Goal: Task Accomplishment & Management: Use online tool/utility

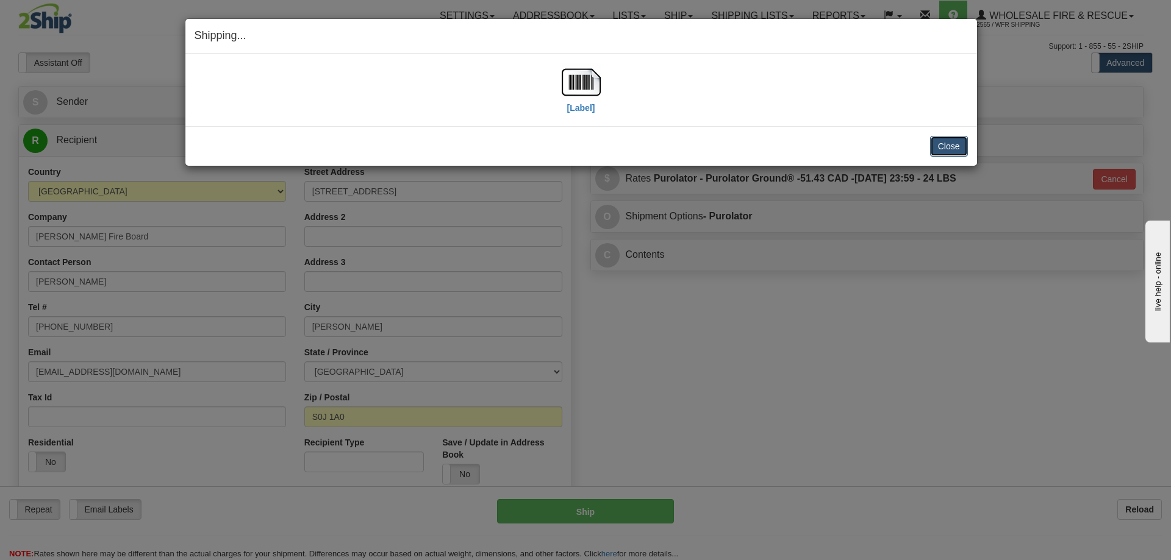
click at [961, 154] on button "Close" at bounding box center [949, 146] width 38 height 21
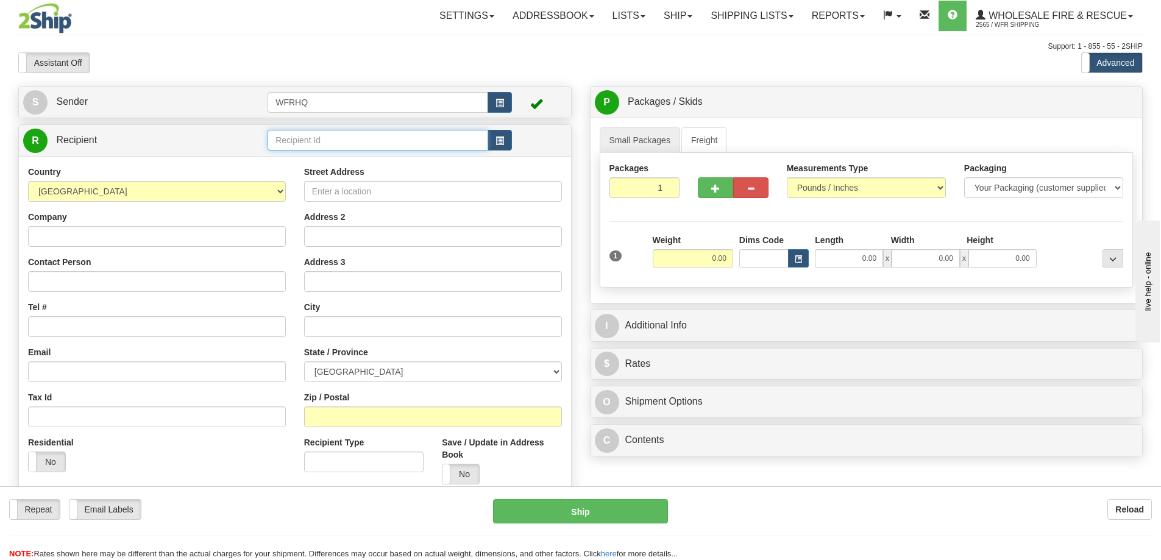
click at [337, 138] on input "text" at bounding box center [378, 140] width 221 height 21
click at [307, 137] on input "text" at bounding box center [378, 140] width 221 height 21
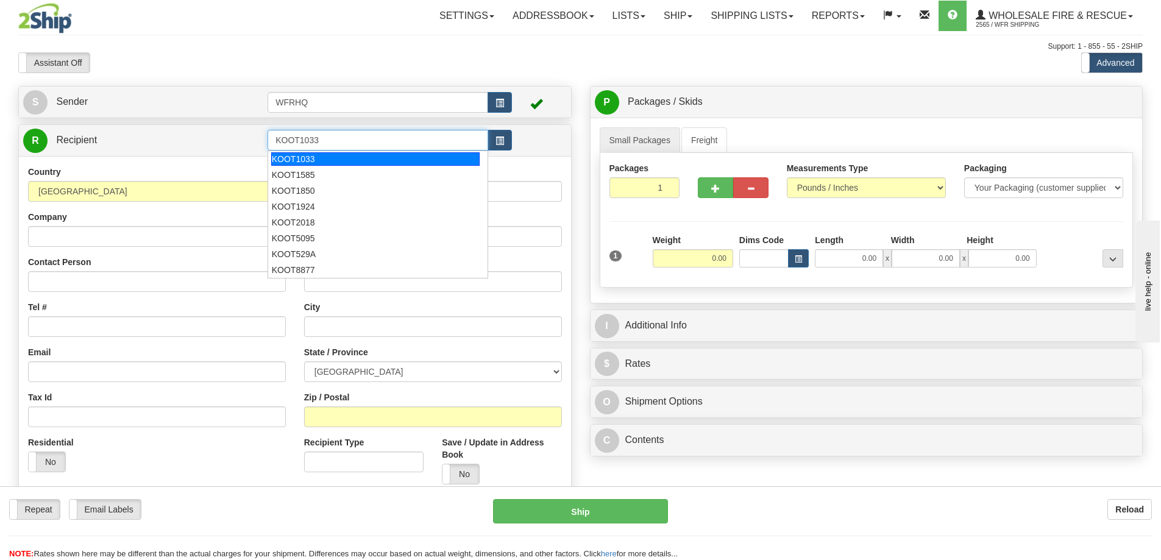
type input "KOOT1033"
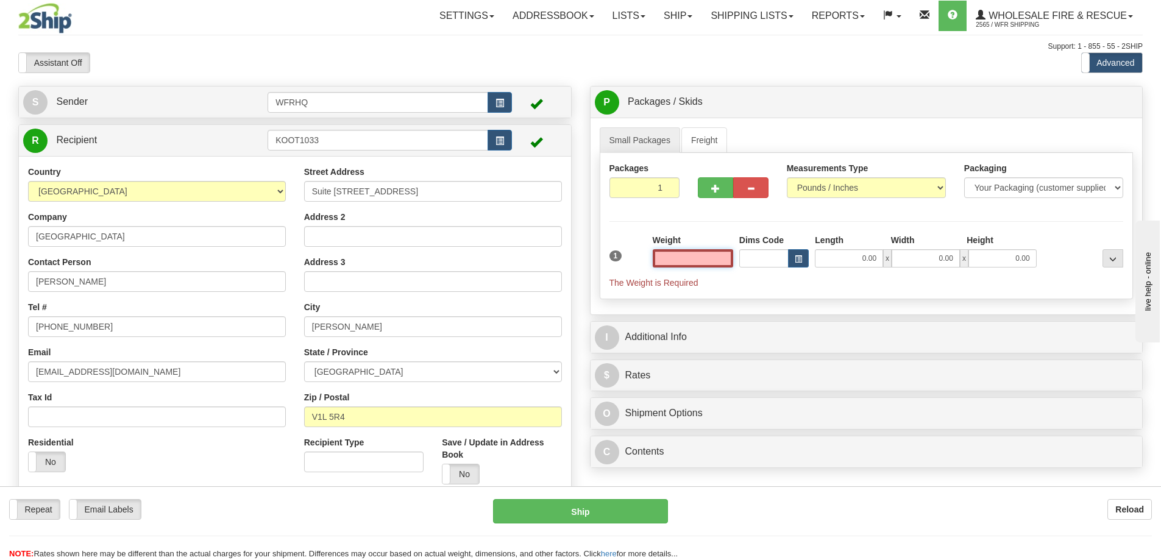
click at [712, 262] on input "text" at bounding box center [693, 258] width 80 height 18
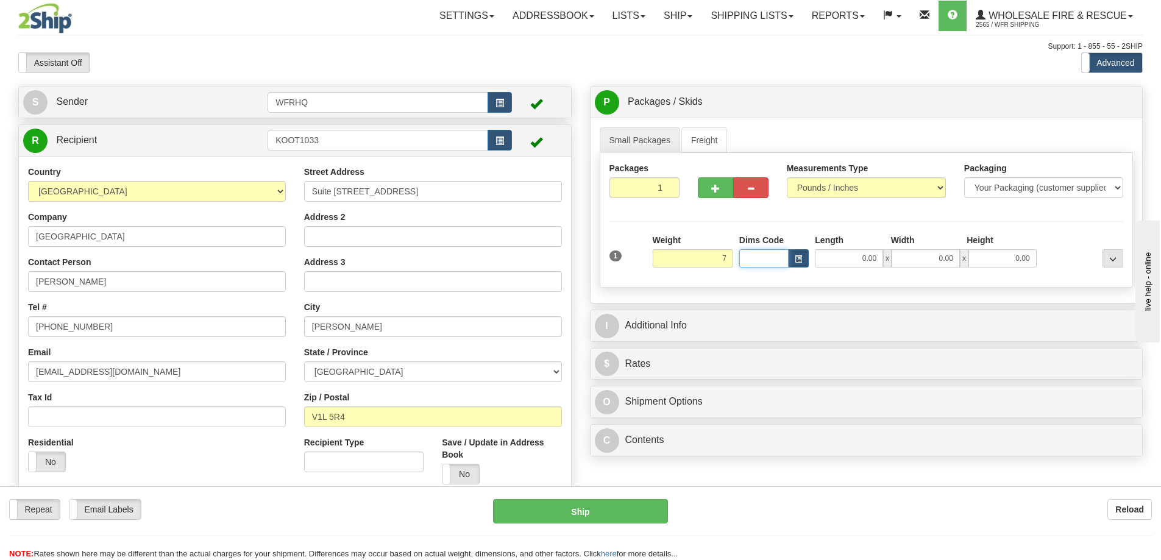
type input "7.00"
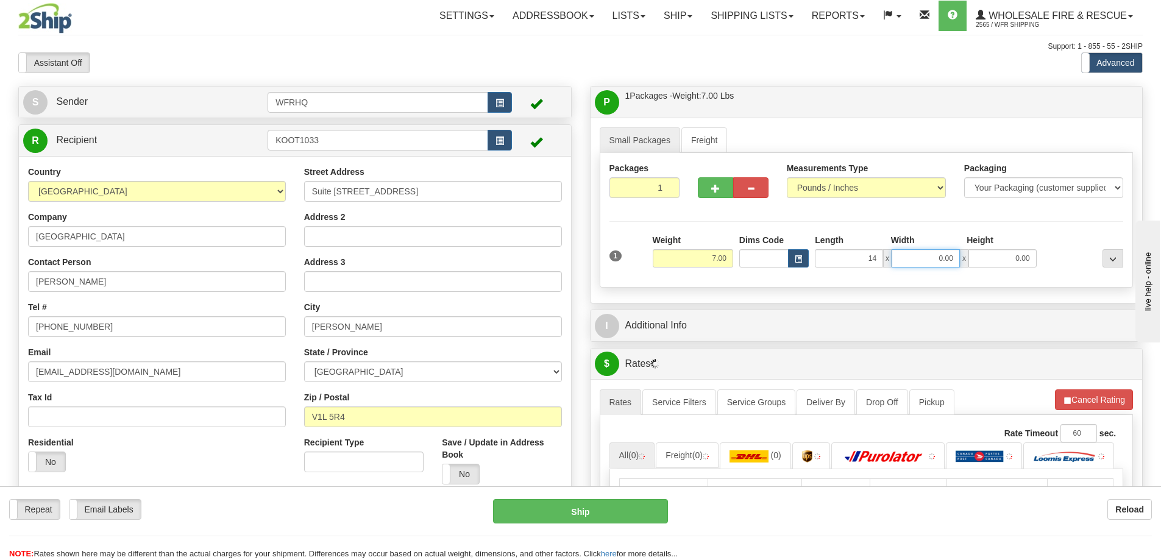
type input "14.00"
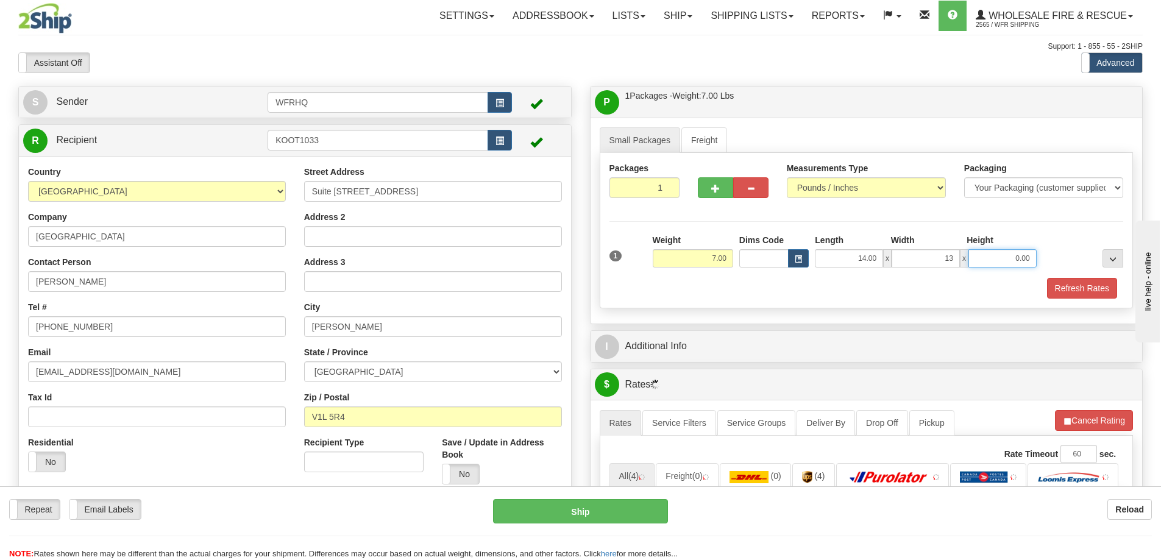
type input "13.00"
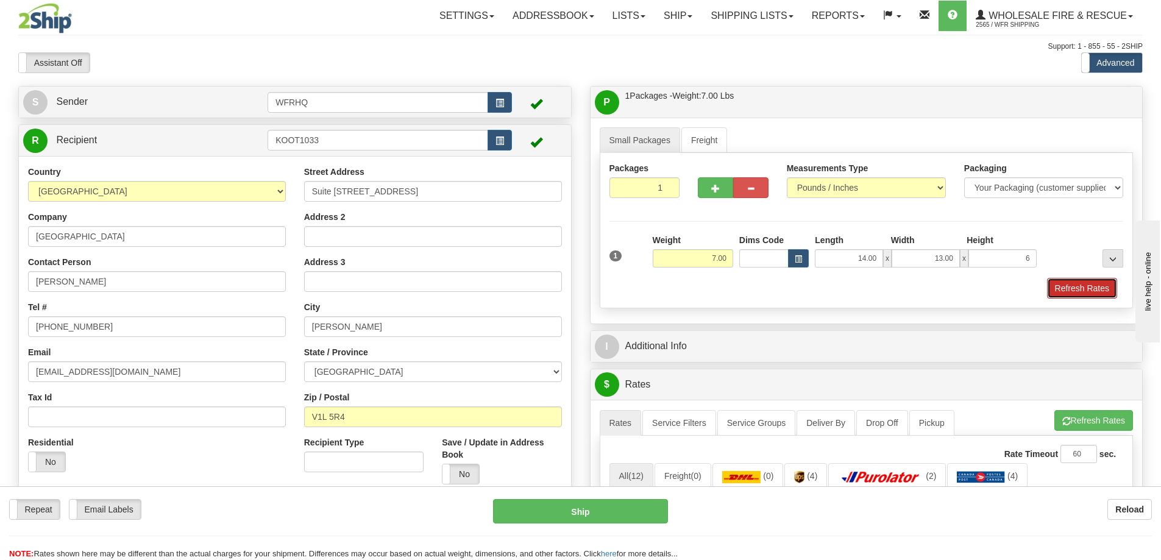
type input "6.00"
click at [1090, 298] on button "Refresh Rates" at bounding box center [1082, 288] width 70 height 21
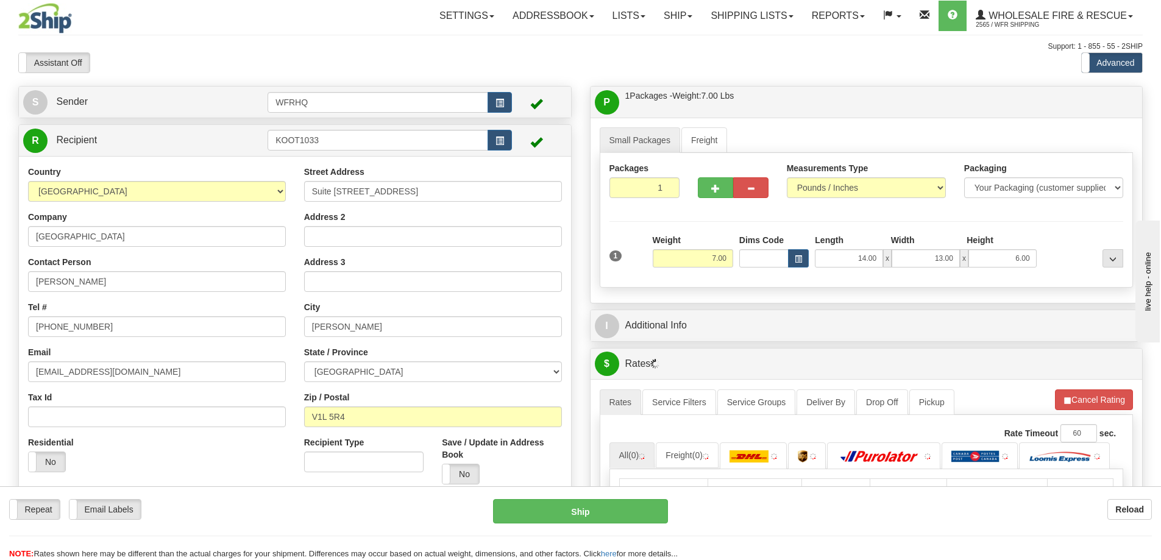
click at [925, 312] on div "I Additional Info" at bounding box center [867, 325] width 552 height 31
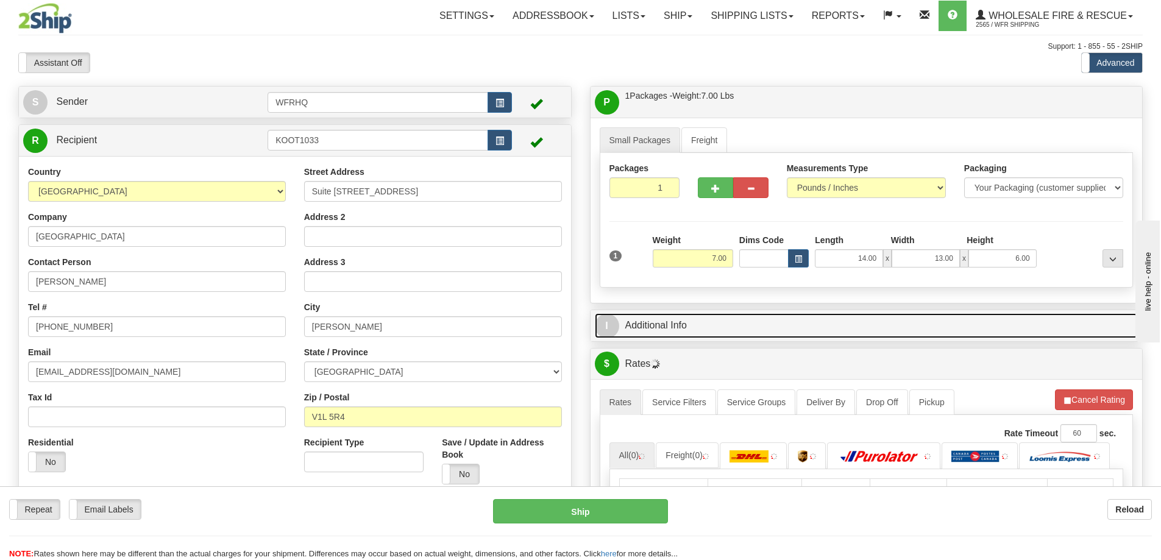
click at [920, 319] on link "I Additional Info" at bounding box center [867, 325] width 544 height 25
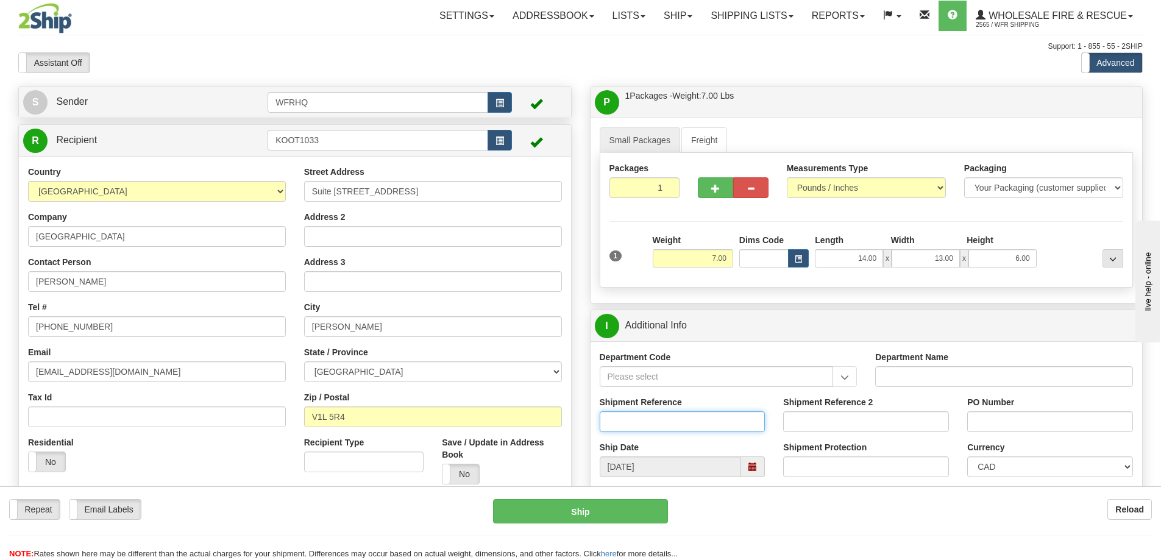
click at [645, 413] on input "Shipment Reference" at bounding box center [683, 422] width 166 height 21
type input "S45434-30193"
type input "ovr172-102"
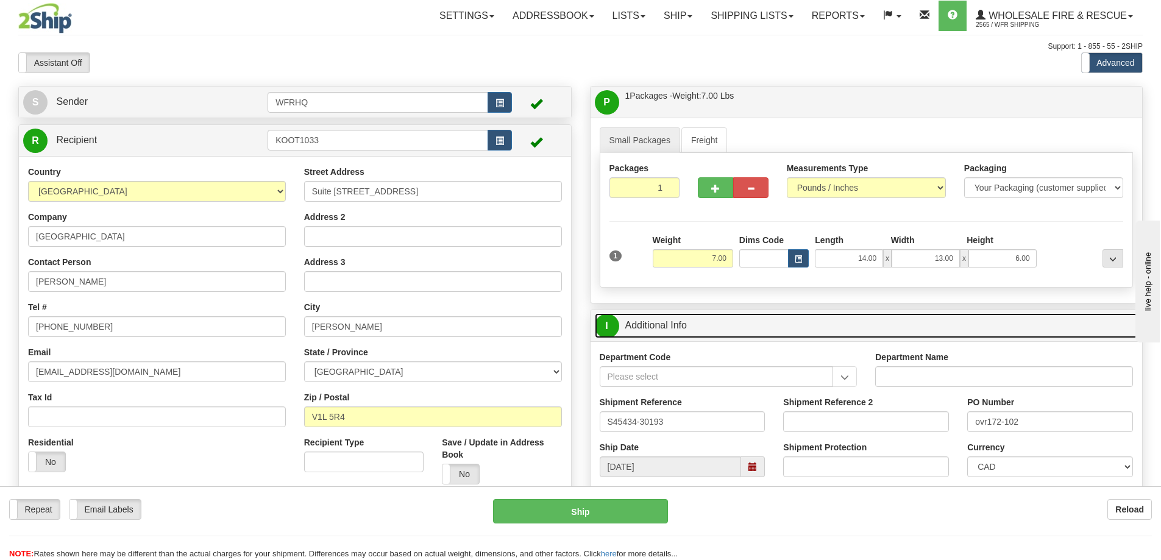
click at [853, 325] on link "I Additional Info" at bounding box center [867, 325] width 544 height 25
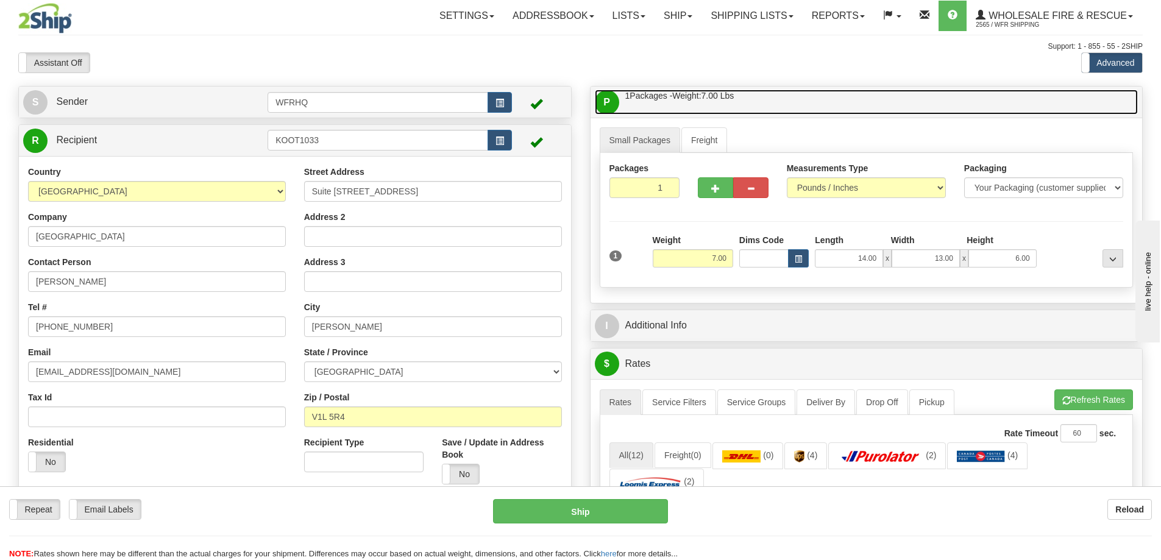
click at [824, 113] on link "P Packages / Skids 1 Packages - Weight: 7.00 Lbs 1 Skids - Weight: NaN Lbs" at bounding box center [867, 102] width 544 height 25
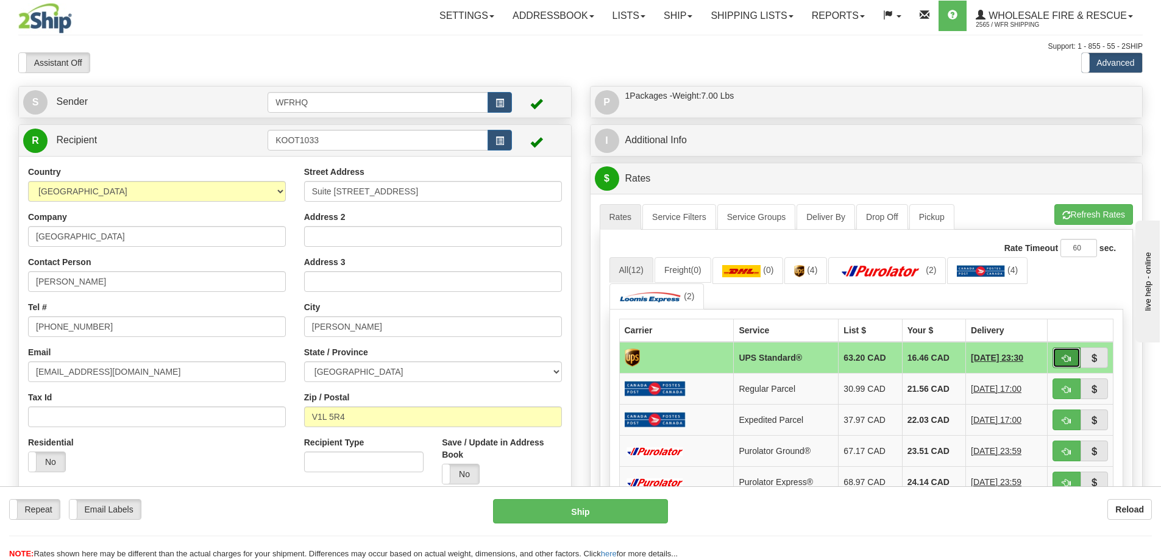
click at [1066, 364] on button "button" at bounding box center [1067, 358] width 28 height 21
type input "11"
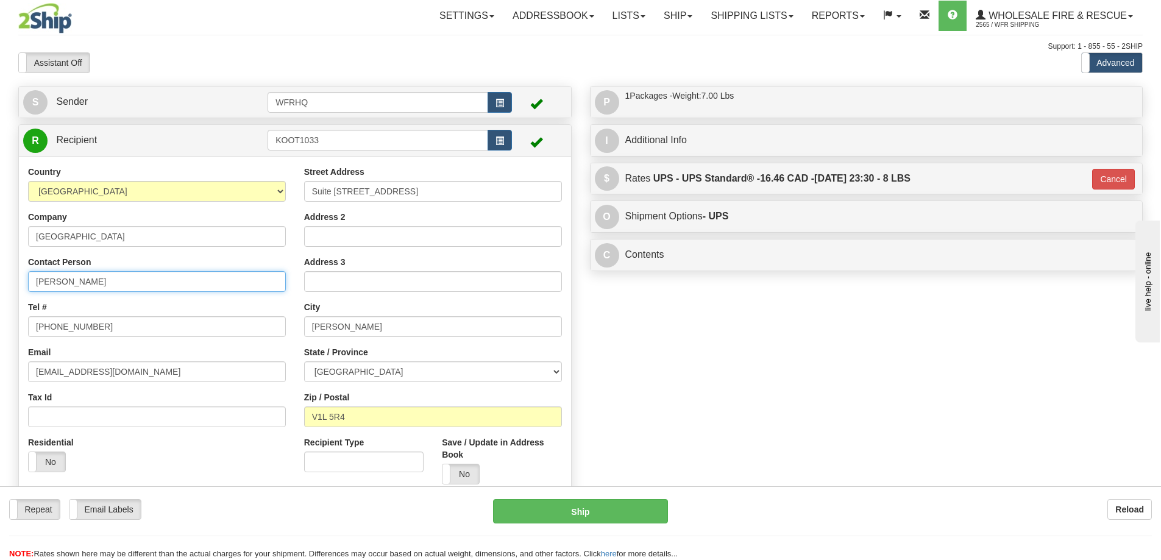
drag, startPoint x: 123, startPoint y: 280, endPoint x: -179, endPoint y: 279, distance: 301.8
click at [0, 279] on html "Training Course Close Toggle navigation Settings Shipping Preferences New Sende…" at bounding box center [580, 280] width 1161 height 560
type input "Nathan Pocock"
drag, startPoint x: 111, startPoint y: 326, endPoint x: -72, endPoint y: 321, distance: 183.0
click at [0, 321] on html "Training Course Close Toggle navigation Settings Shipping Preferences New Sende…" at bounding box center [580, 280] width 1161 height 560
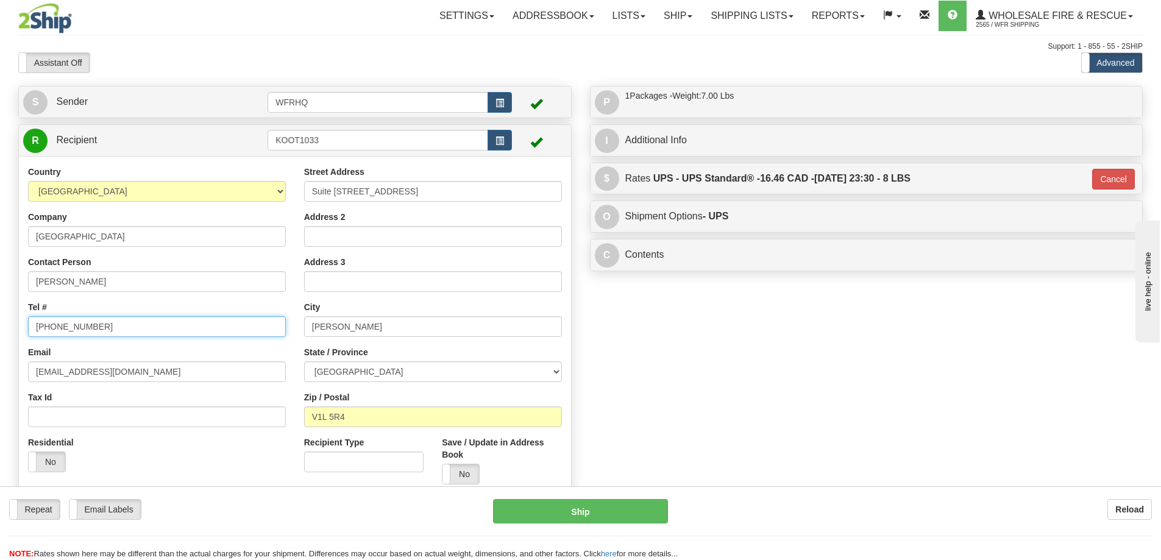
type input "250-505-3544"
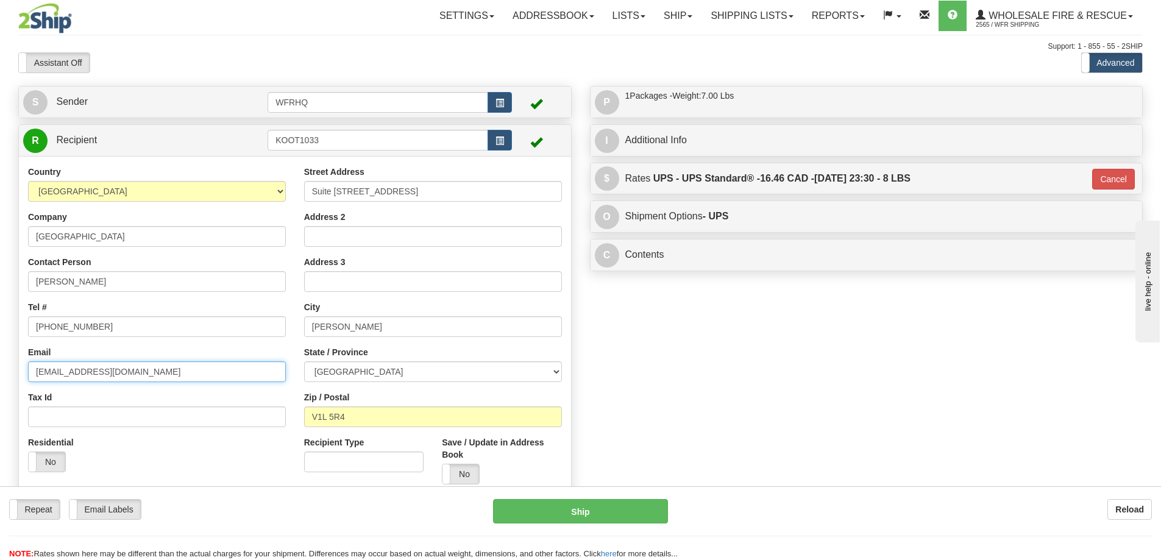
drag, startPoint x: 140, startPoint y: 365, endPoint x: -243, endPoint y: 367, distance: 382.3
click at [0, 367] on html "Training Course Close Toggle navigation Settings Shipping Preferences New Sende…" at bounding box center [580, 280] width 1161 height 560
paste input "tfehst"
type input "tfehst@rdck.bc.ca"
click at [463, 476] on label "No" at bounding box center [461, 475] width 37 height 20
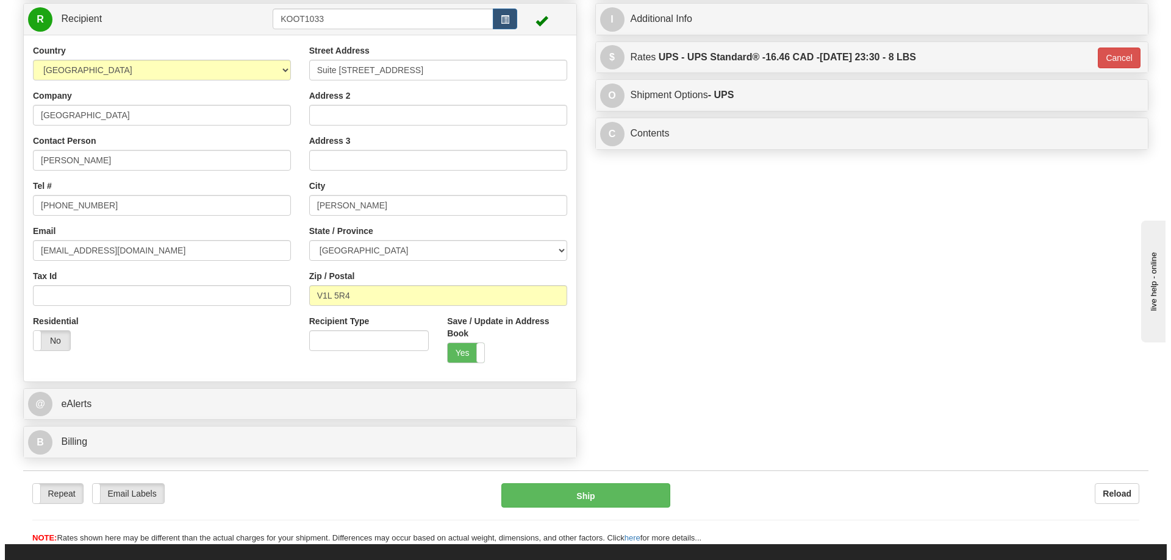
scroll to position [122, 0]
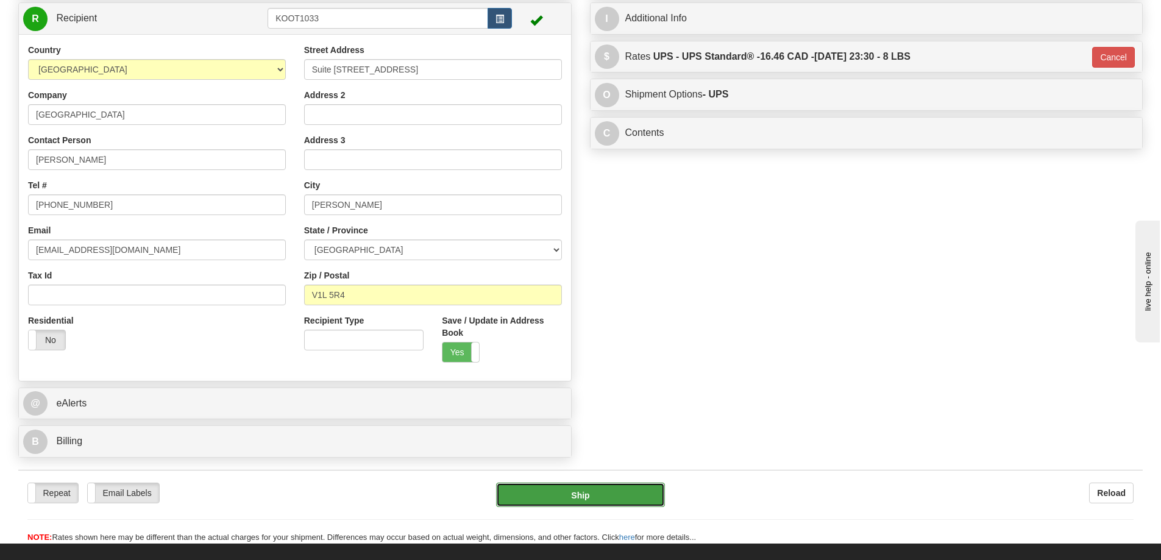
click at [607, 492] on button "Ship" at bounding box center [580, 495] width 169 height 24
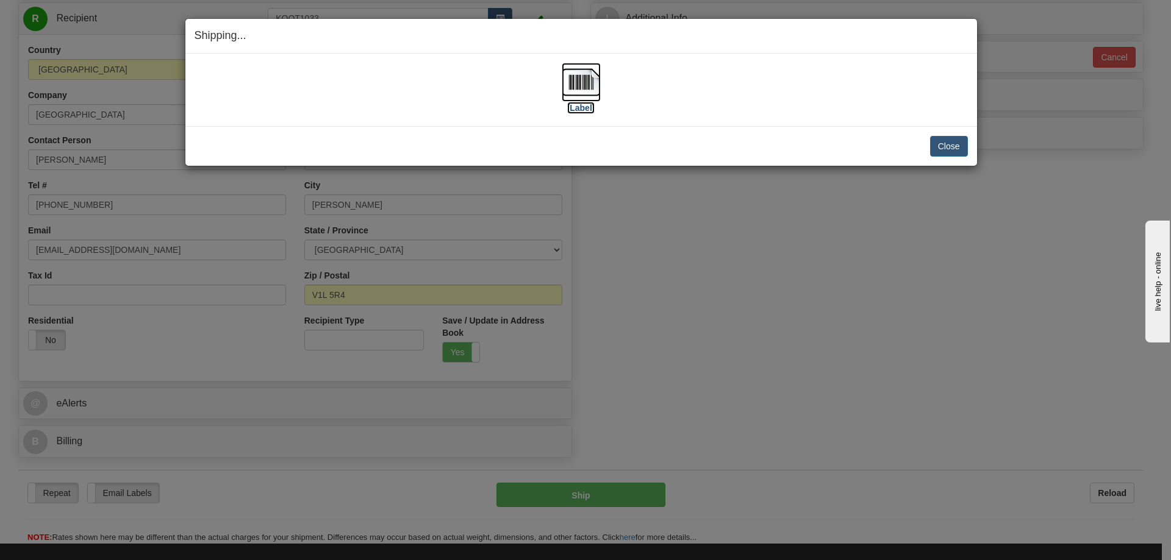
click at [583, 80] on img at bounding box center [581, 82] width 39 height 39
click at [944, 144] on button "Close" at bounding box center [949, 146] width 38 height 21
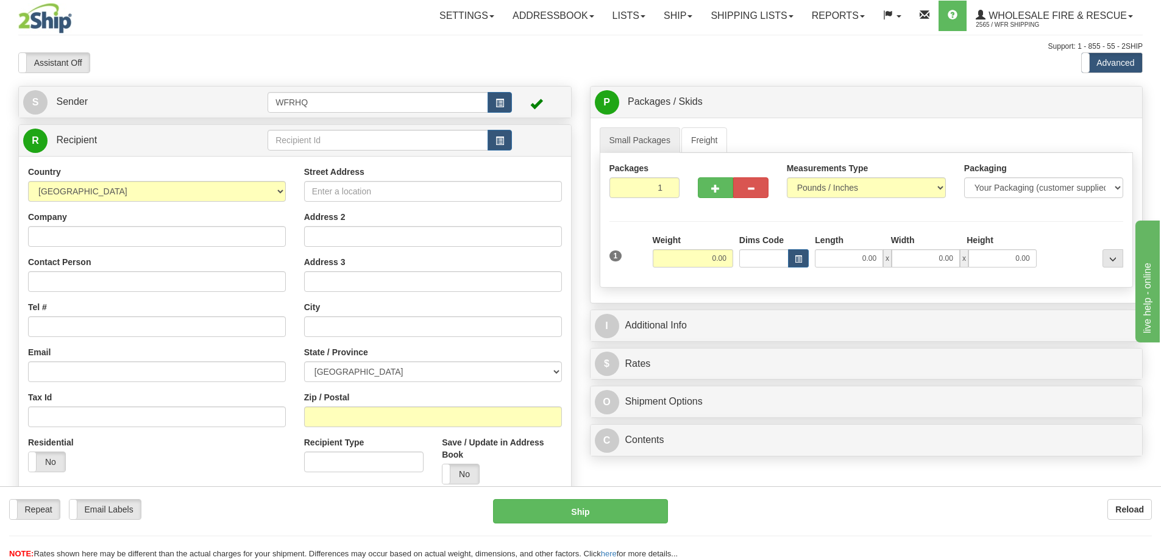
drag, startPoint x: 699, startPoint y: 15, endPoint x: 707, endPoint y: 16, distance: 8.7
click at [697, 16] on div at bounding box center [580, 280] width 1161 height 560
click at [732, 13] on link "Shipping lists" at bounding box center [752, 16] width 101 height 30
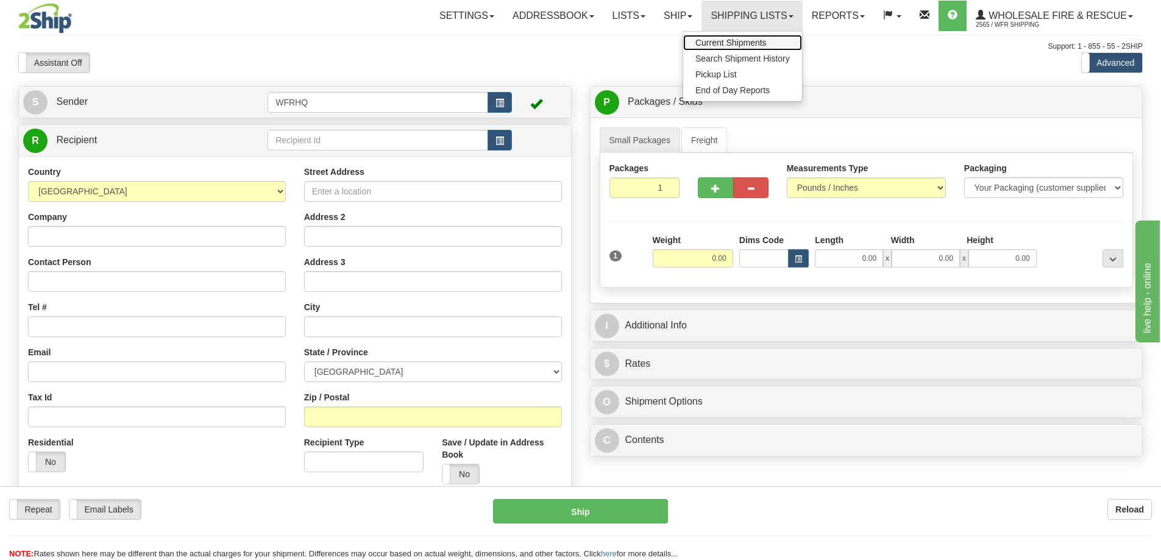
click at [728, 43] on span "Current Shipments" at bounding box center [731, 43] width 71 height 10
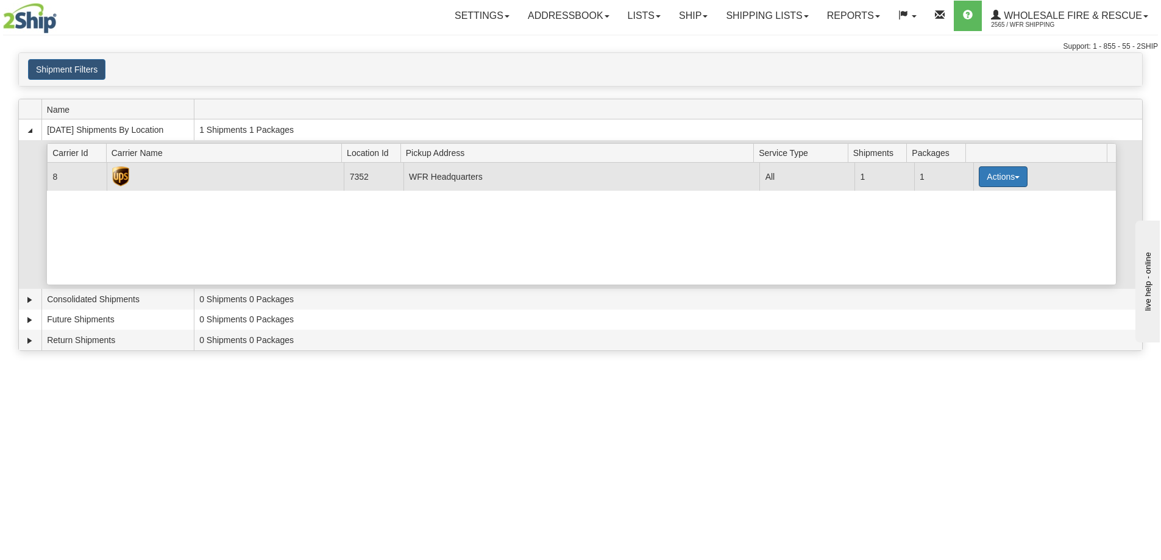
click at [1000, 177] on button "Actions" at bounding box center [1003, 176] width 49 height 21
click at [975, 202] on span "Details" at bounding box center [958, 199] width 33 height 9
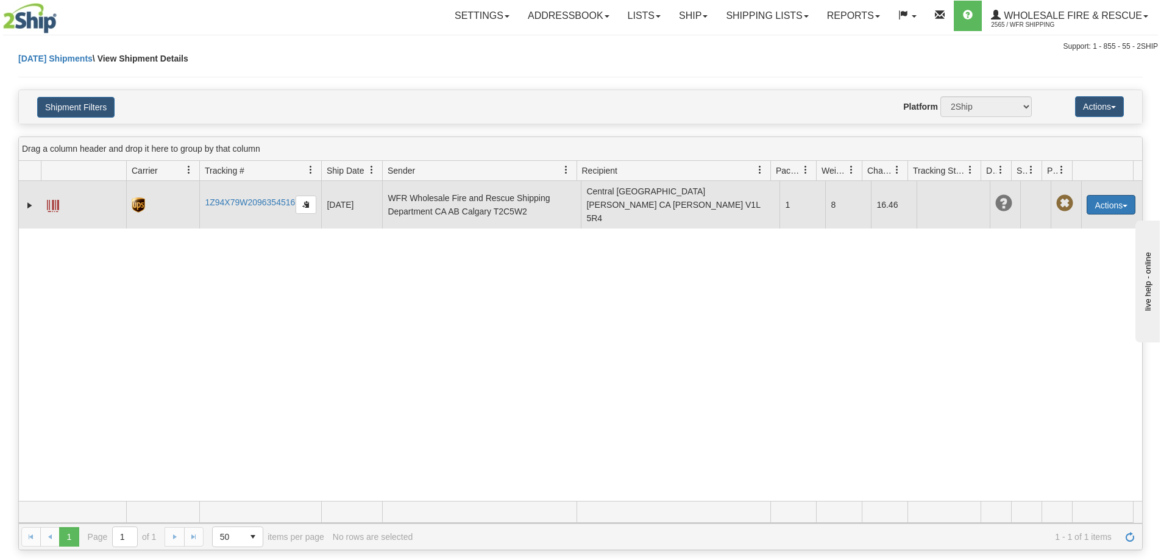
click at [1088, 201] on button "Actions" at bounding box center [1111, 205] width 49 height 20
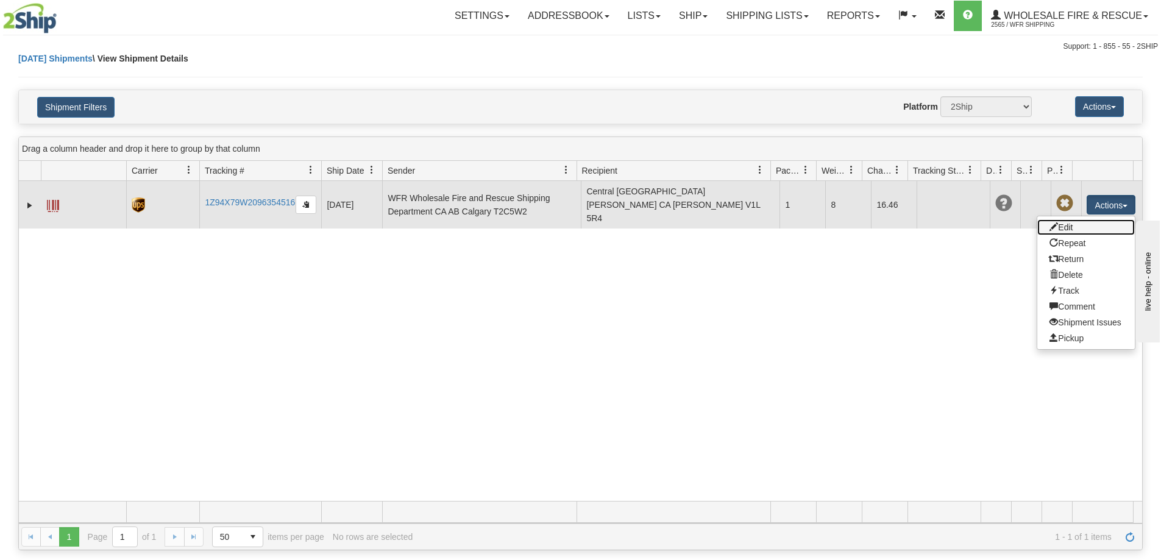
click at [1071, 221] on link "Edit" at bounding box center [1087, 227] width 98 height 16
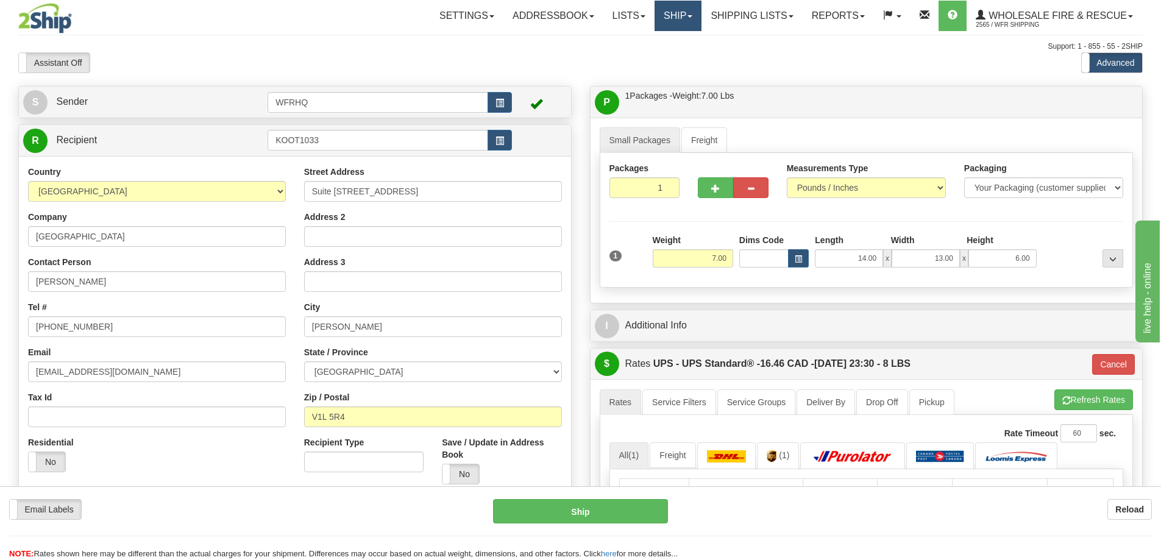
click at [688, 16] on span at bounding box center [690, 16] width 5 height 2
click at [663, 46] on link "Ship Screen" at bounding box center [653, 43] width 96 height 16
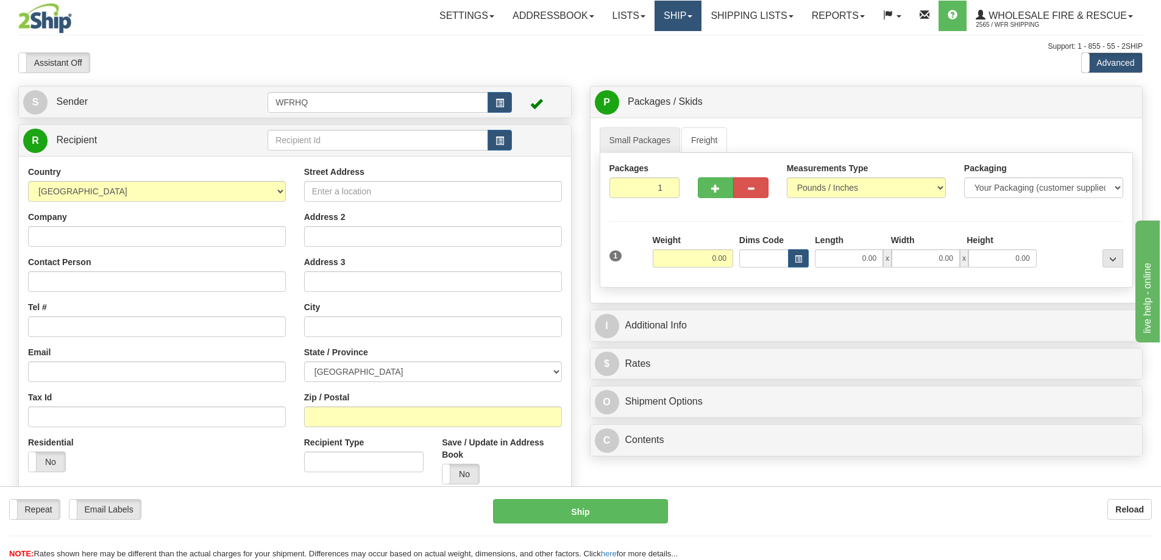
click at [668, 22] on link "Ship" at bounding box center [678, 16] width 47 height 30
click at [736, 21] on link "Shipping lists" at bounding box center [752, 16] width 101 height 30
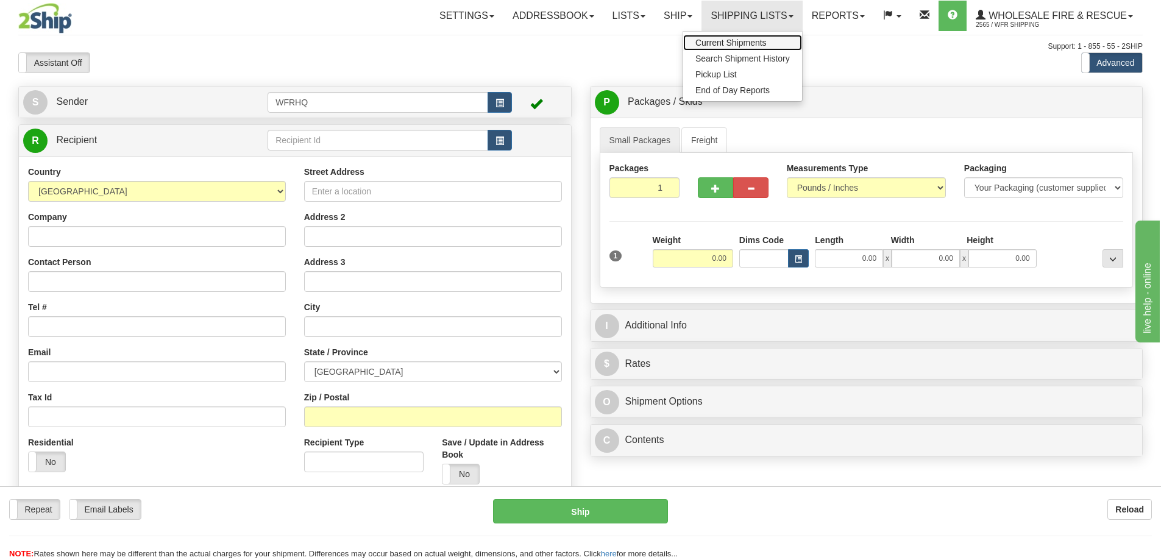
click at [726, 45] on span "Current Shipments" at bounding box center [731, 43] width 71 height 10
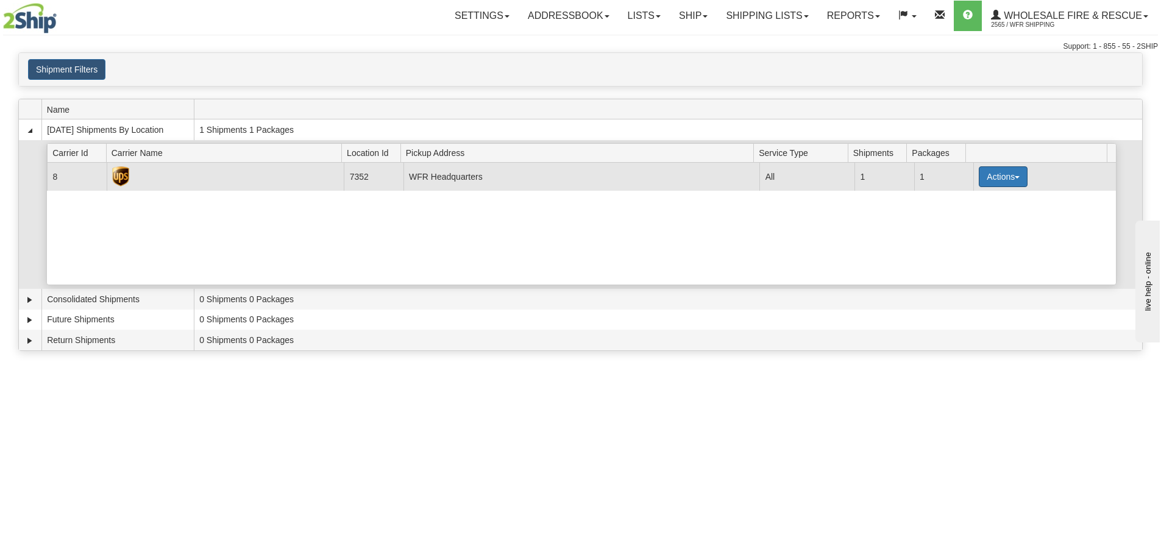
drag, startPoint x: 0, startPoint y: 0, endPoint x: 1019, endPoint y: 181, distance: 1035.3
click at [1020, 181] on button "Actions" at bounding box center [1003, 176] width 49 height 21
click at [984, 202] on link "Details" at bounding box center [979, 200] width 98 height 16
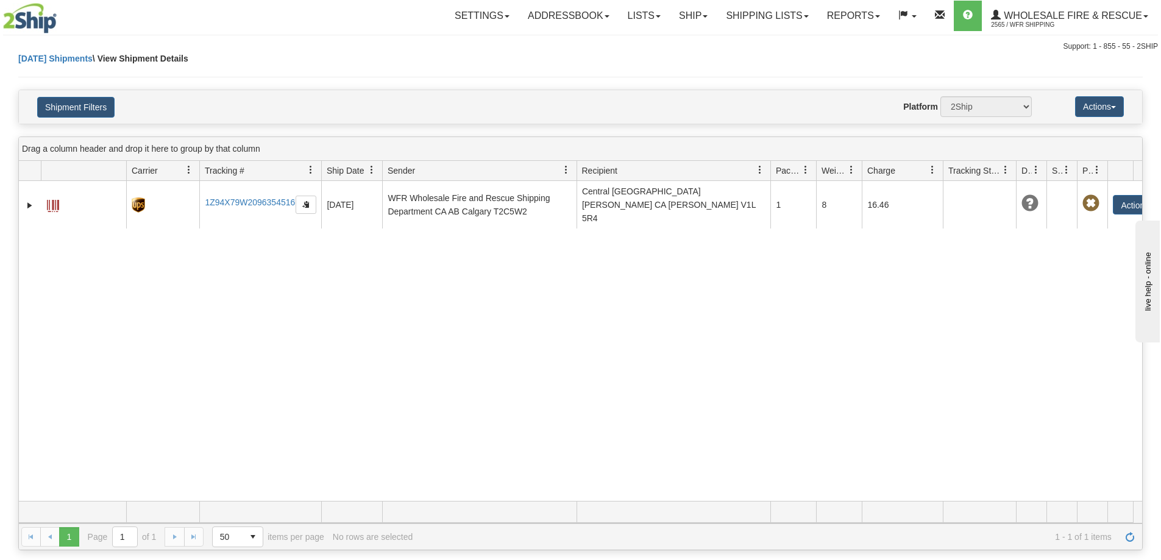
drag, startPoint x: 906, startPoint y: 173, endPoint x: 946, endPoint y: 171, distance: 39.7
click at [946, 171] on div "Id Client Id Carrier Tracking # Pro Number Ship Date Label Generation Date Send…" at bounding box center [576, 171] width 1115 height 20
click at [679, 16] on link "Ship" at bounding box center [693, 16] width 47 height 30
click at [671, 44] on span "Ship Screen" at bounding box center [655, 43] width 46 height 10
